Goal: Task Accomplishment & Management: Manage account settings

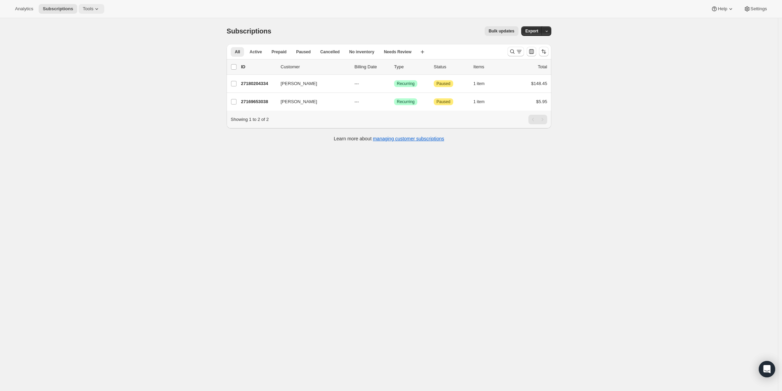
click at [89, 7] on span "Tools" at bounding box center [88, 8] width 11 height 5
click at [87, 48] on span "Bundles" at bounding box center [96, 46] width 60 height 7
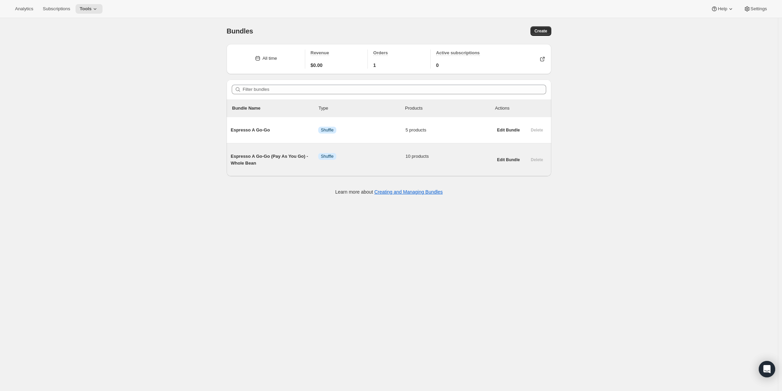
click at [256, 158] on span "Espresso A Go-Go (Pay As You Go) - Whole Bean" at bounding box center [274, 160] width 87 height 14
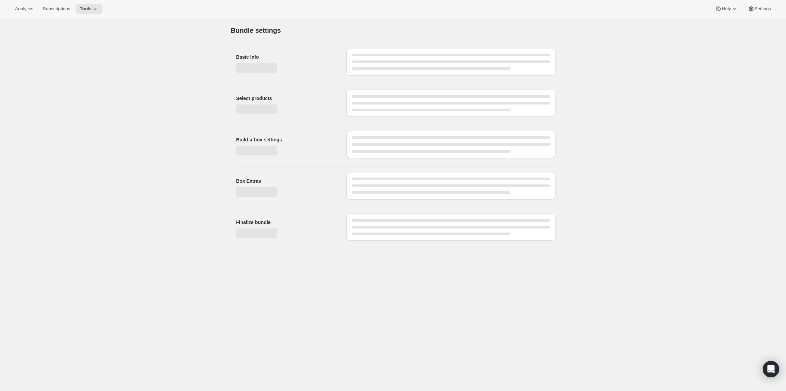
type input "Espresso A Go-Go (Pay As You Go) - Whole Bean"
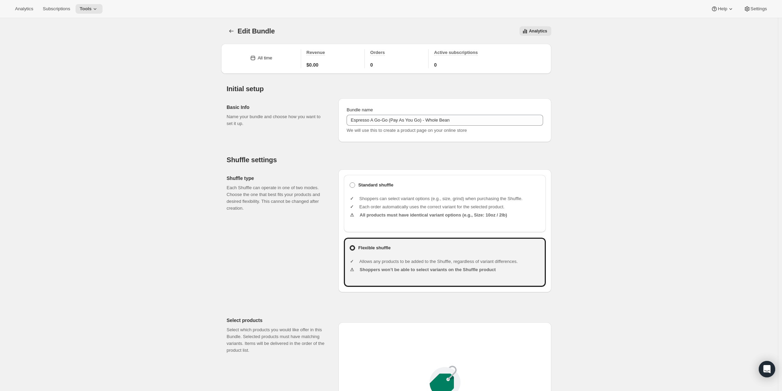
type input "20.99"
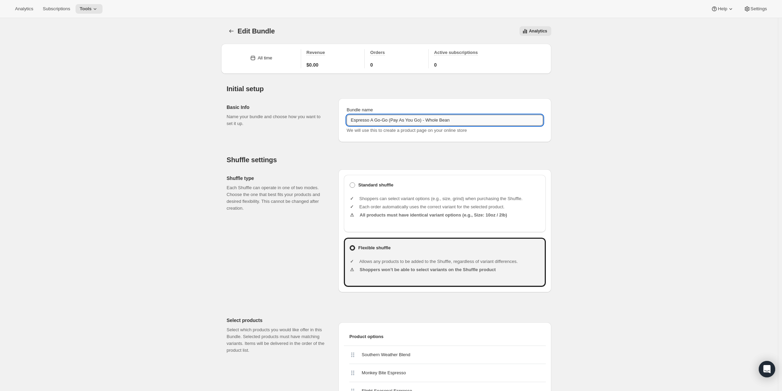
click at [479, 120] on input "Espresso A Go-Go (Pay As You Go) - Whole Bean" at bounding box center [444, 120] width 196 height 11
type input "Espresso A Go-Go (Pay As You Go) - Whole Bean 8-12oz"
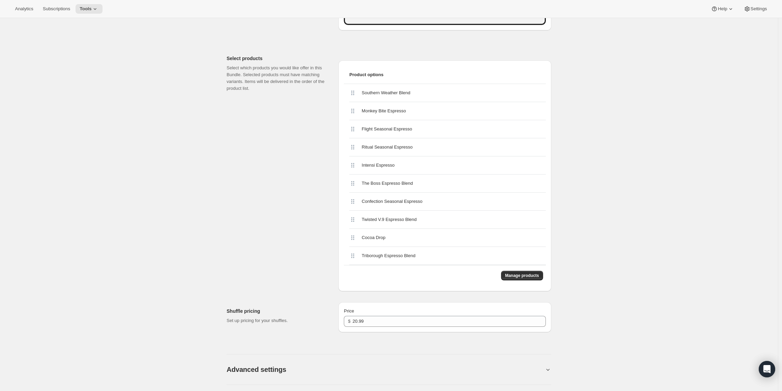
scroll to position [262, 0]
click at [522, 275] on span "Manage products" at bounding box center [522, 275] width 34 height 5
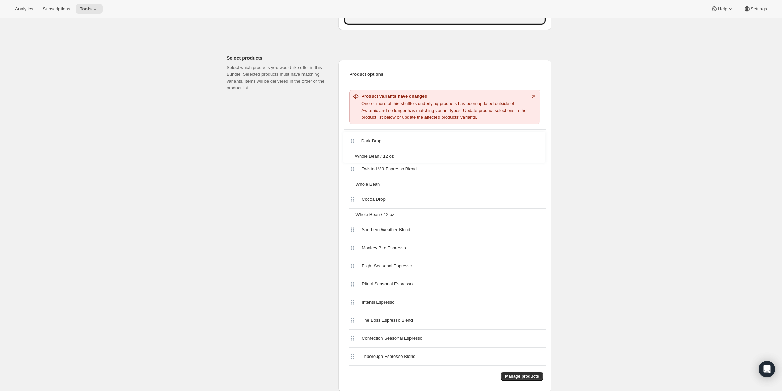
drag, startPoint x: 354, startPoint y: 198, endPoint x: 352, endPoint y: 137, distance: 61.2
click at [352, 137] on div "Twisted V.9 Espresso Blend Whole Bean Cocoa Drop Whole Bean / 12 oz Dark Drop W…" at bounding box center [445, 248] width 202 height 236
click at [537, 93] on icon "Dismiss notification" at bounding box center [533, 96] width 7 height 7
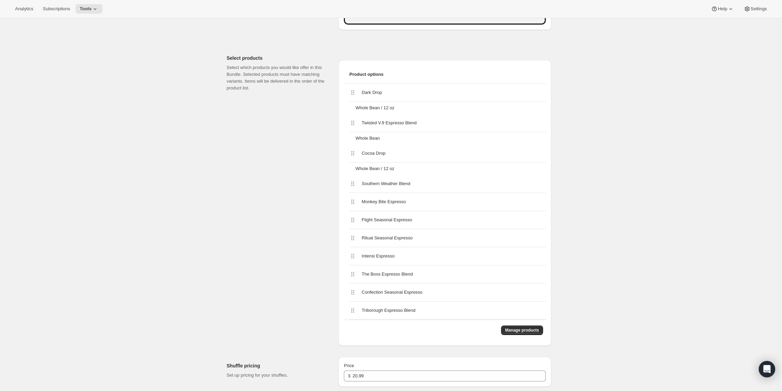
click at [368, 184] on span "Southern Weather Blend" at bounding box center [386, 183] width 49 height 7
click at [514, 329] on span "Manage products" at bounding box center [522, 330] width 34 height 5
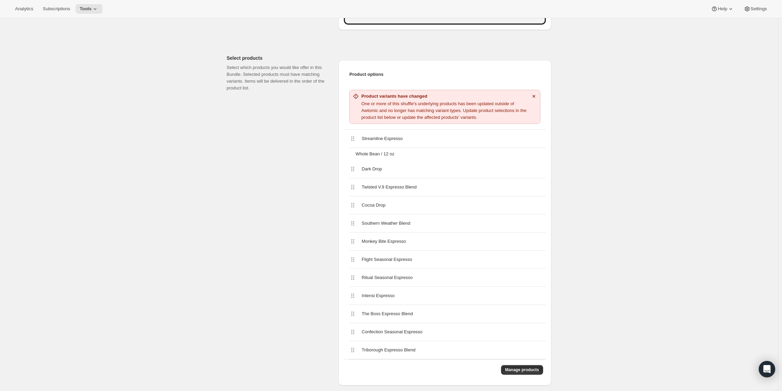
click at [404, 111] on p "One or more of this shuffle's underlying products has been updated outside of A…" at bounding box center [444, 110] width 166 height 21
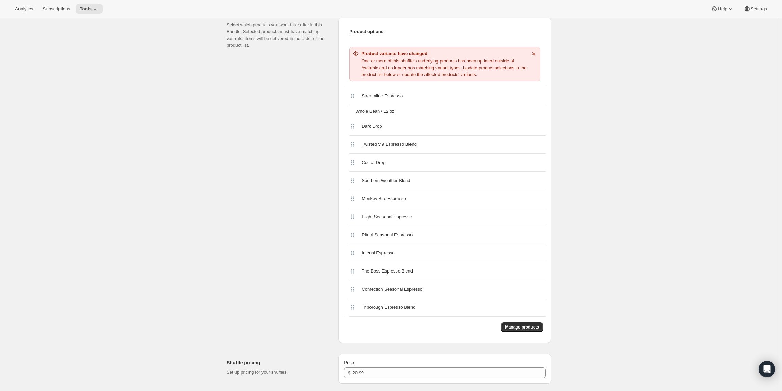
scroll to position [299, 0]
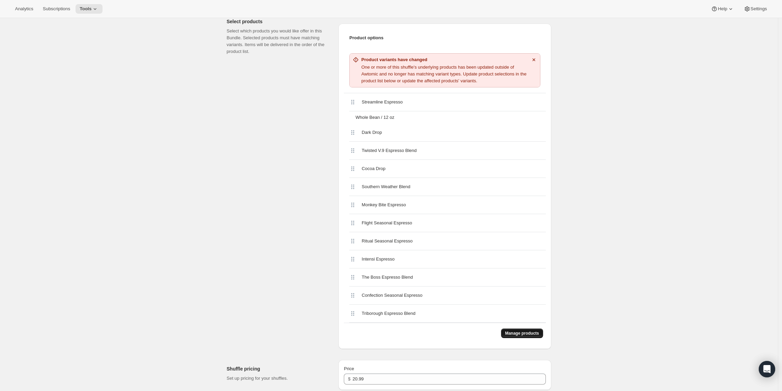
click at [531, 334] on span "Manage products" at bounding box center [522, 333] width 34 height 5
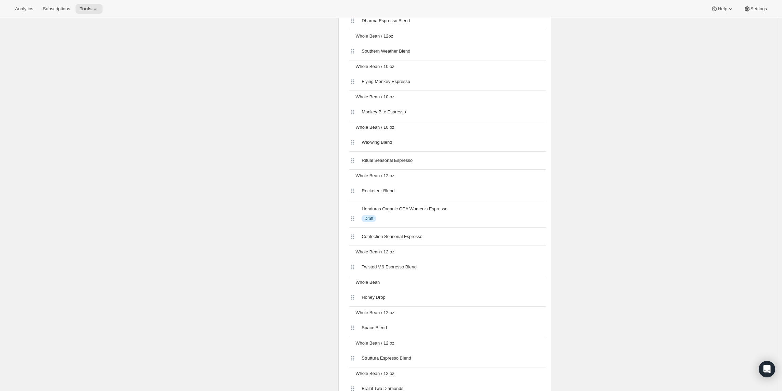
scroll to position [745, 0]
click at [386, 175] on span "Honduras Organic GEA Women's Espresso" at bounding box center [405, 178] width 86 height 7
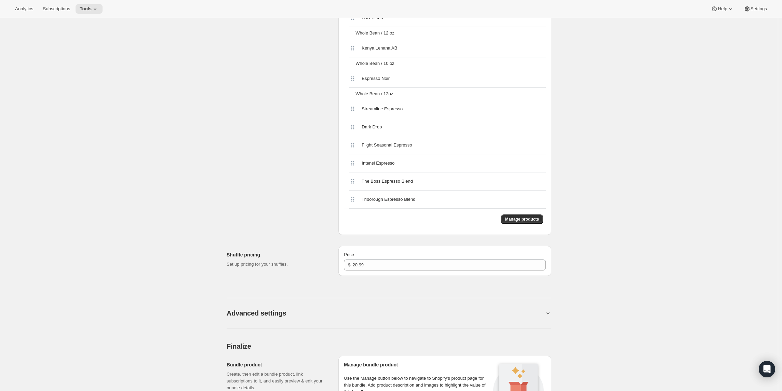
scroll to position [1389, 0]
click at [528, 223] on span "Manage products" at bounding box center [522, 219] width 34 height 5
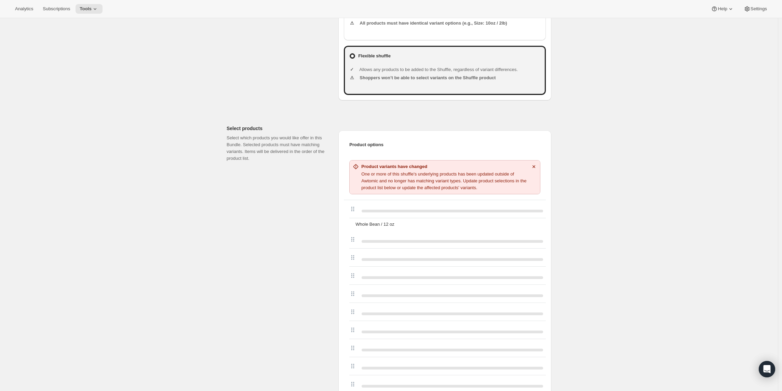
scroll to position [193, 0]
click at [453, 189] on p "One or more of this shuffle's underlying products has been updated outside of A…" at bounding box center [444, 180] width 166 height 21
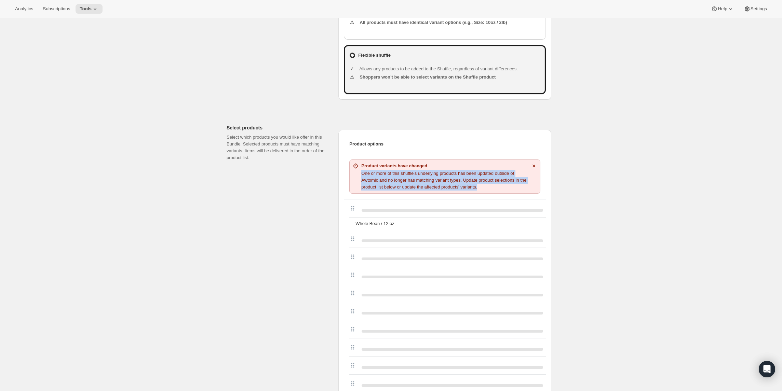
click at [453, 189] on p "One or more of this shuffle's underlying products has been updated outside of A…" at bounding box center [444, 180] width 166 height 21
copy div "One or more of this shuffle's underlying products has been updated outside of A…"
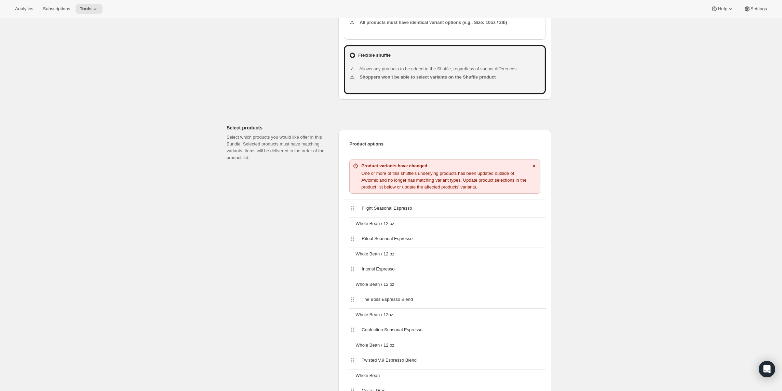
drag, startPoint x: 779, startPoint y: 121, endPoint x: 783, endPoint y: 127, distance: 7.0
click at [781, 127] on html "Analytics Subscriptions Tools Help Settings Skip to content Edit Bundle. This p…" at bounding box center [391, 2] width 782 height 391
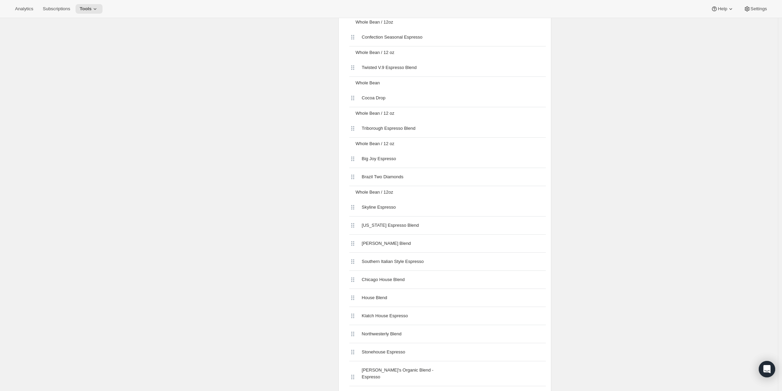
scroll to position [0, 0]
